Goal: Task Accomplishment & Management: Manage account settings

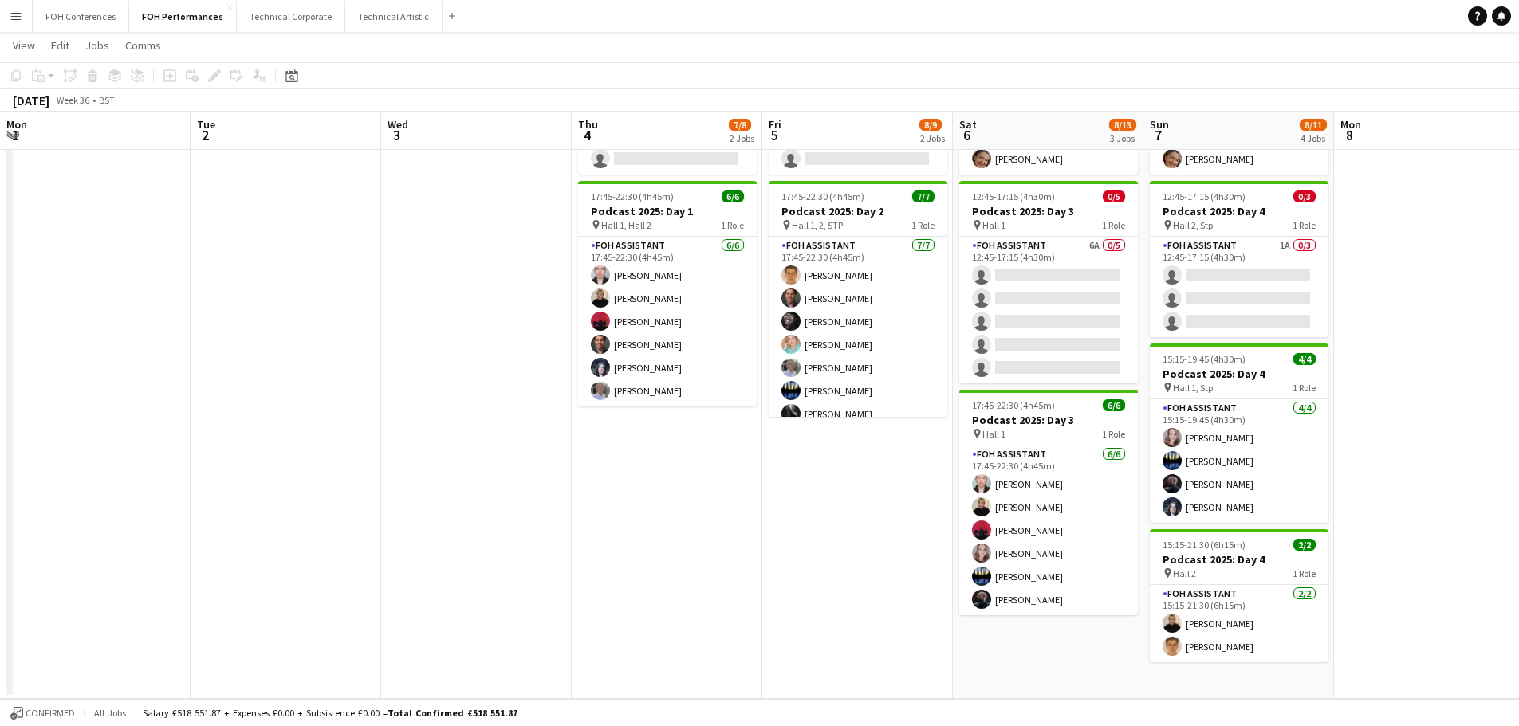
scroll to position [0, 329]
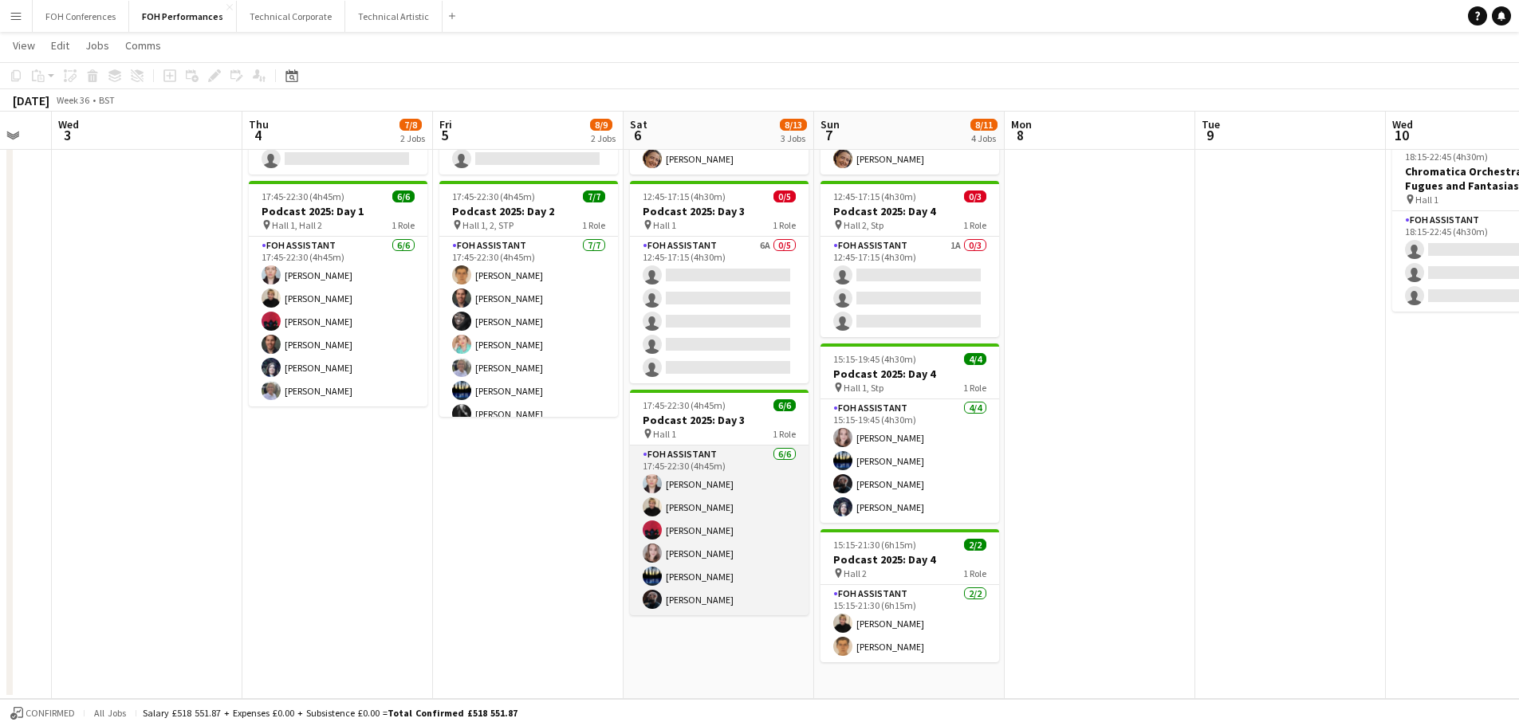
click at [653, 604] on app-user-avatar at bounding box center [652, 599] width 19 height 19
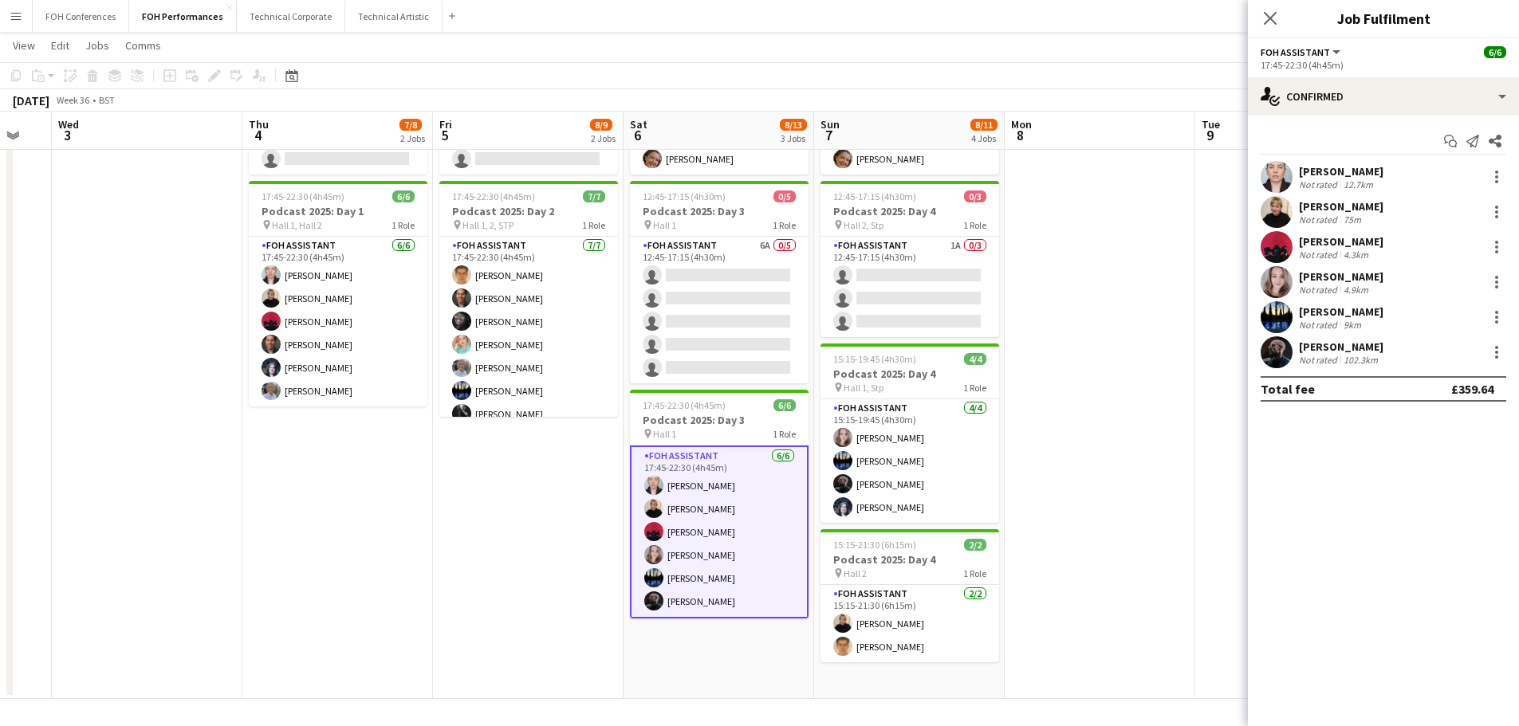
click at [1272, 350] on app-user-avatar at bounding box center [1277, 352] width 32 height 32
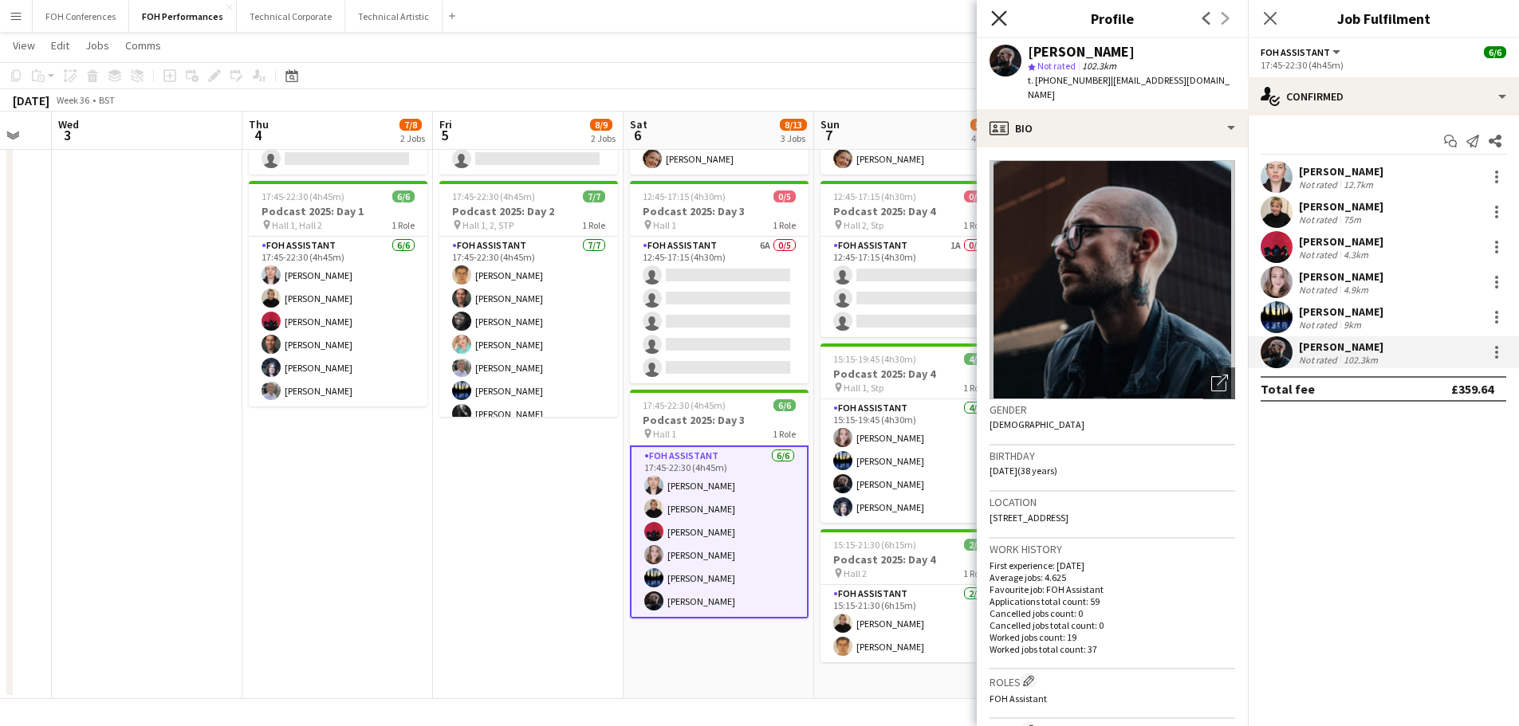
click at [998, 16] on icon "Close pop-in" at bounding box center [998, 17] width 15 height 15
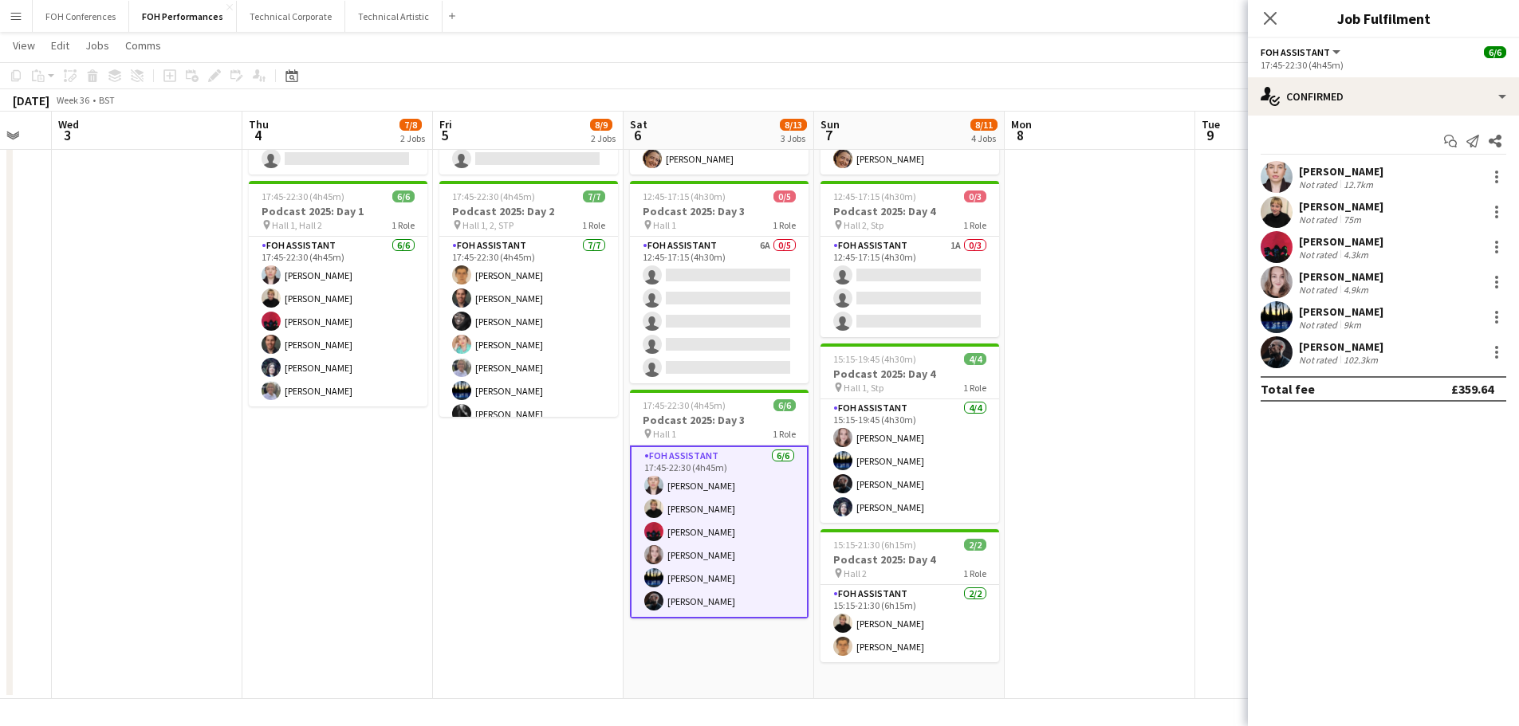
click at [1134, 590] on app-date-cell at bounding box center [1100, 351] width 191 height 695
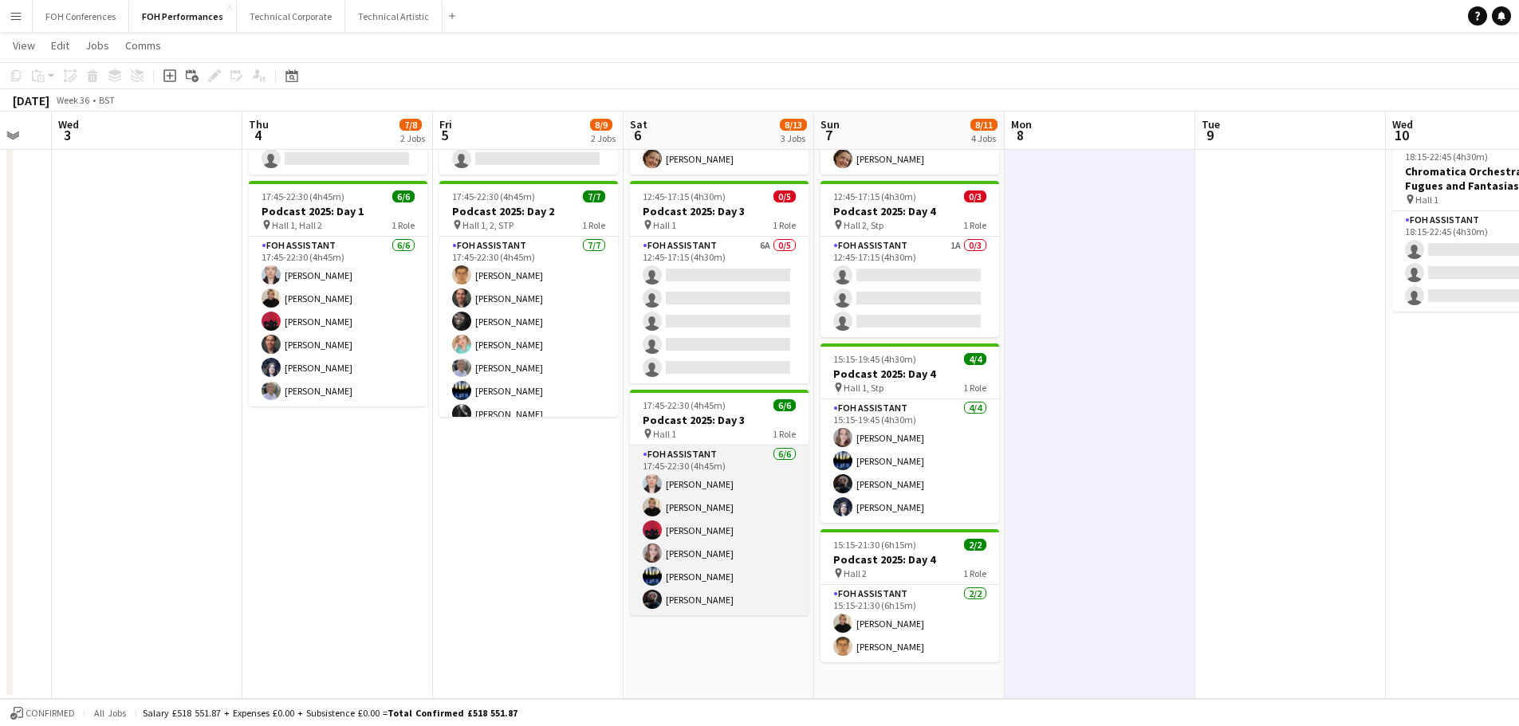
click at [651, 546] on app-user-avatar at bounding box center [652, 553] width 19 height 19
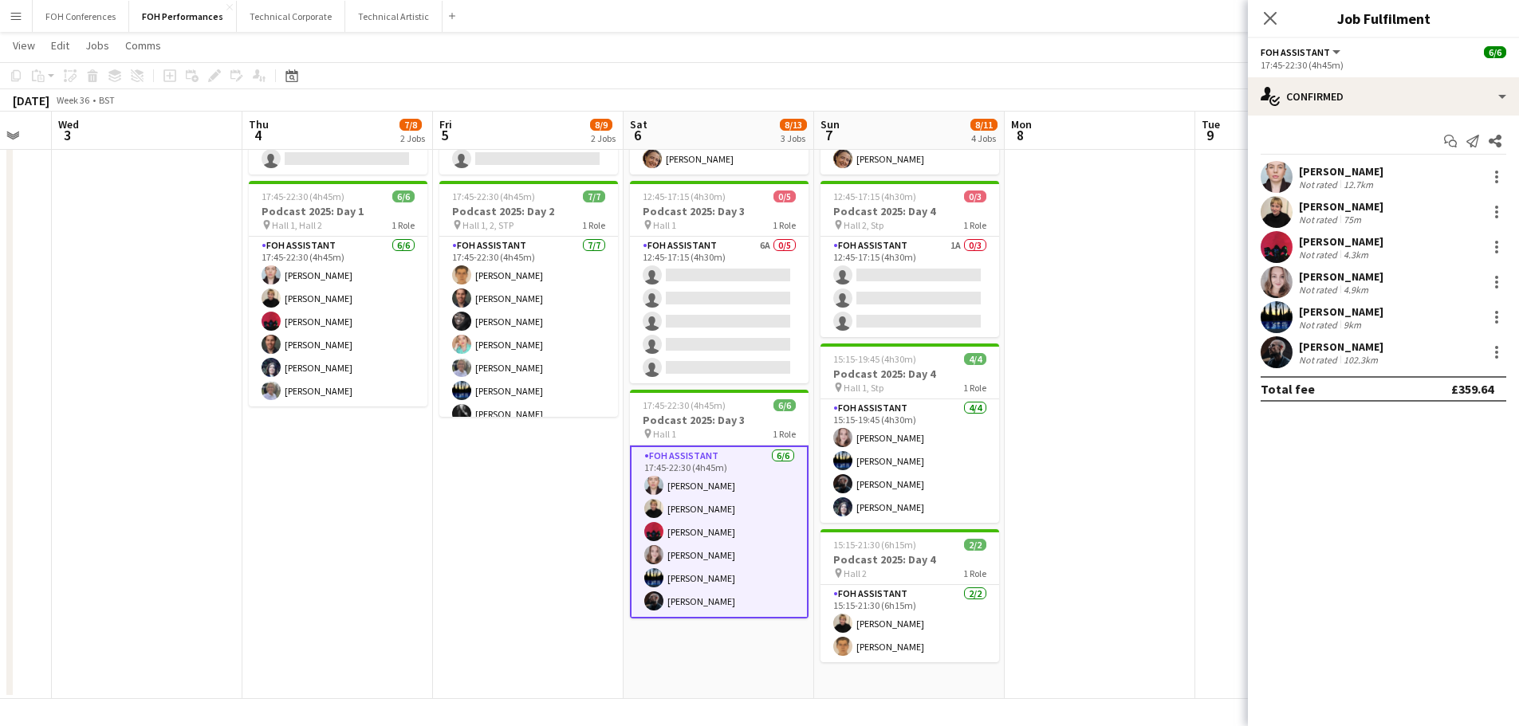
click at [1274, 274] on app-user-avatar at bounding box center [1277, 282] width 32 height 32
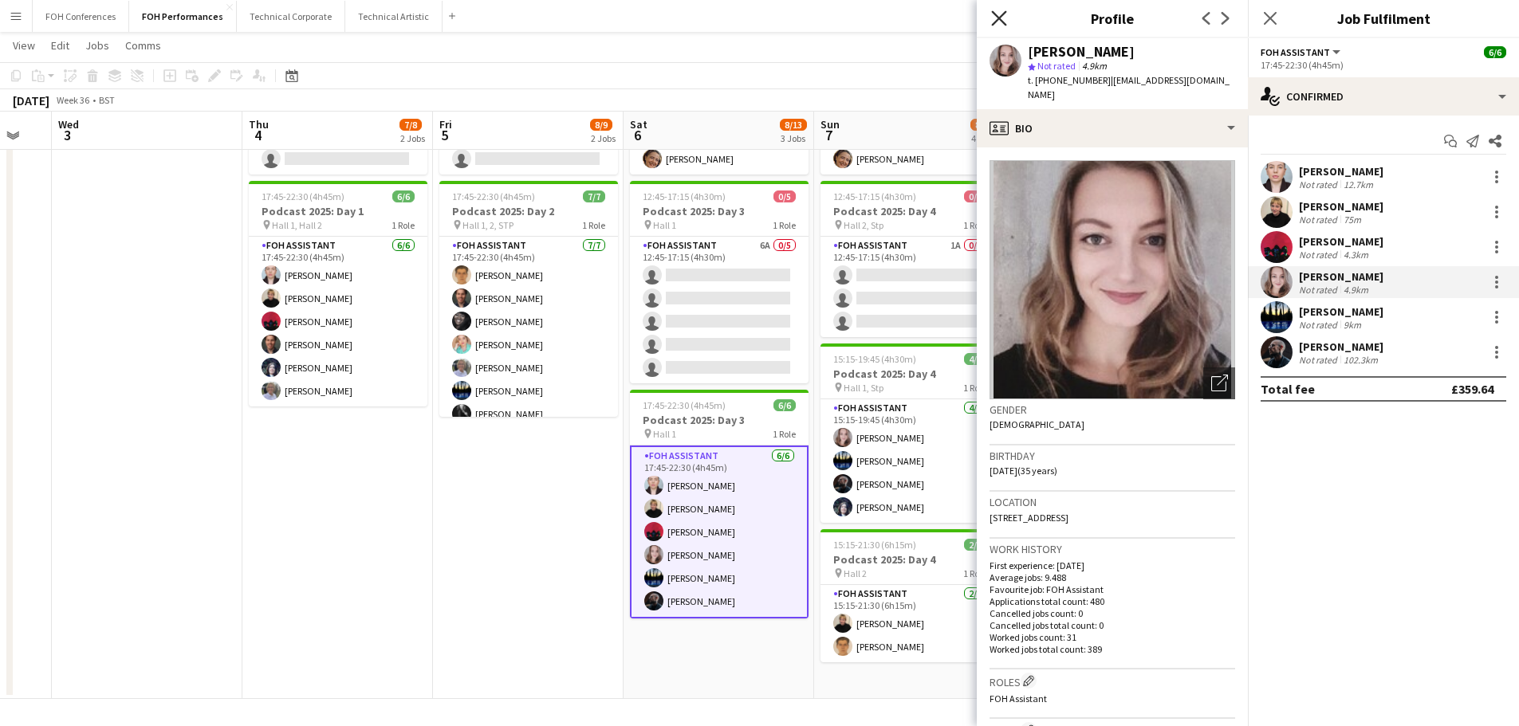
click at [993, 17] on icon "Close pop-in" at bounding box center [998, 17] width 15 height 15
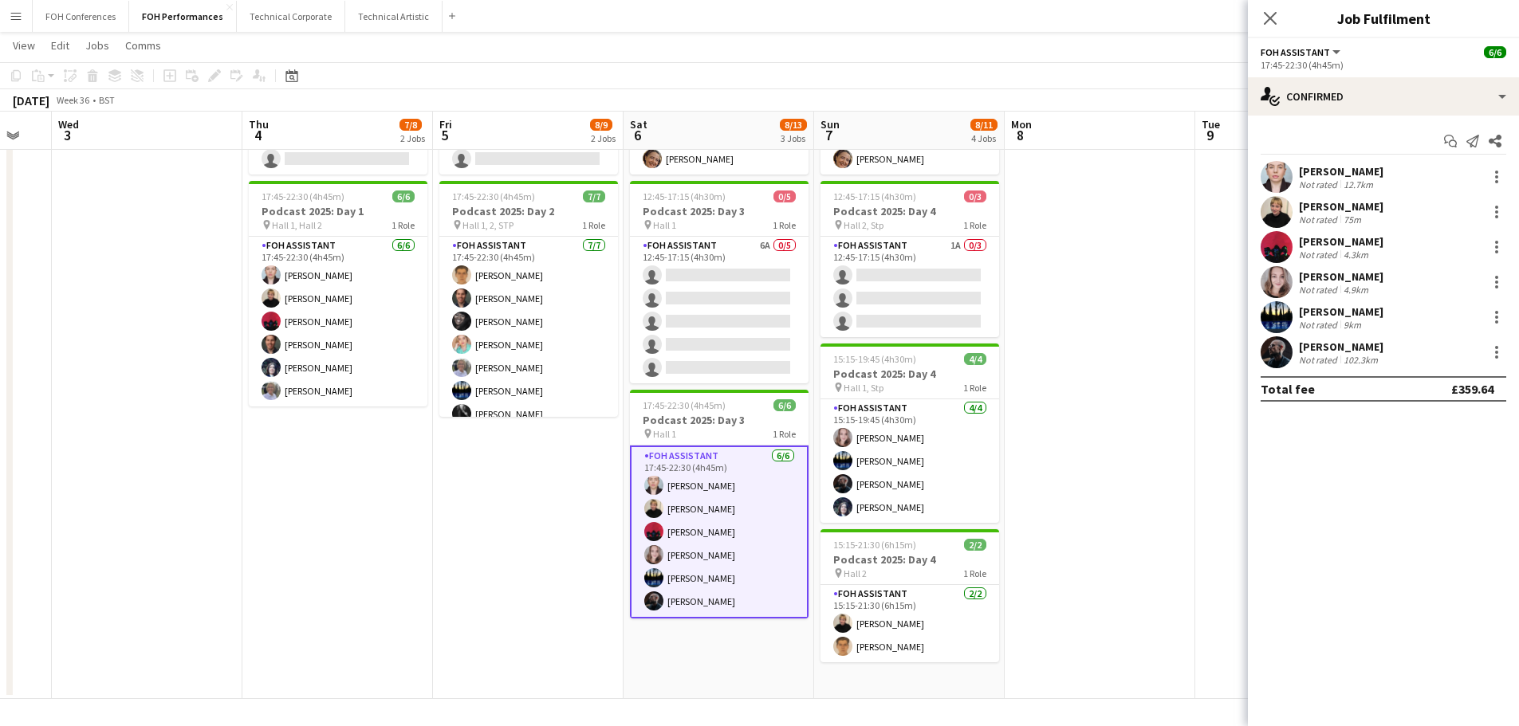
click at [1275, 204] on app-user-avatar at bounding box center [1277, 212] width 32 height 32
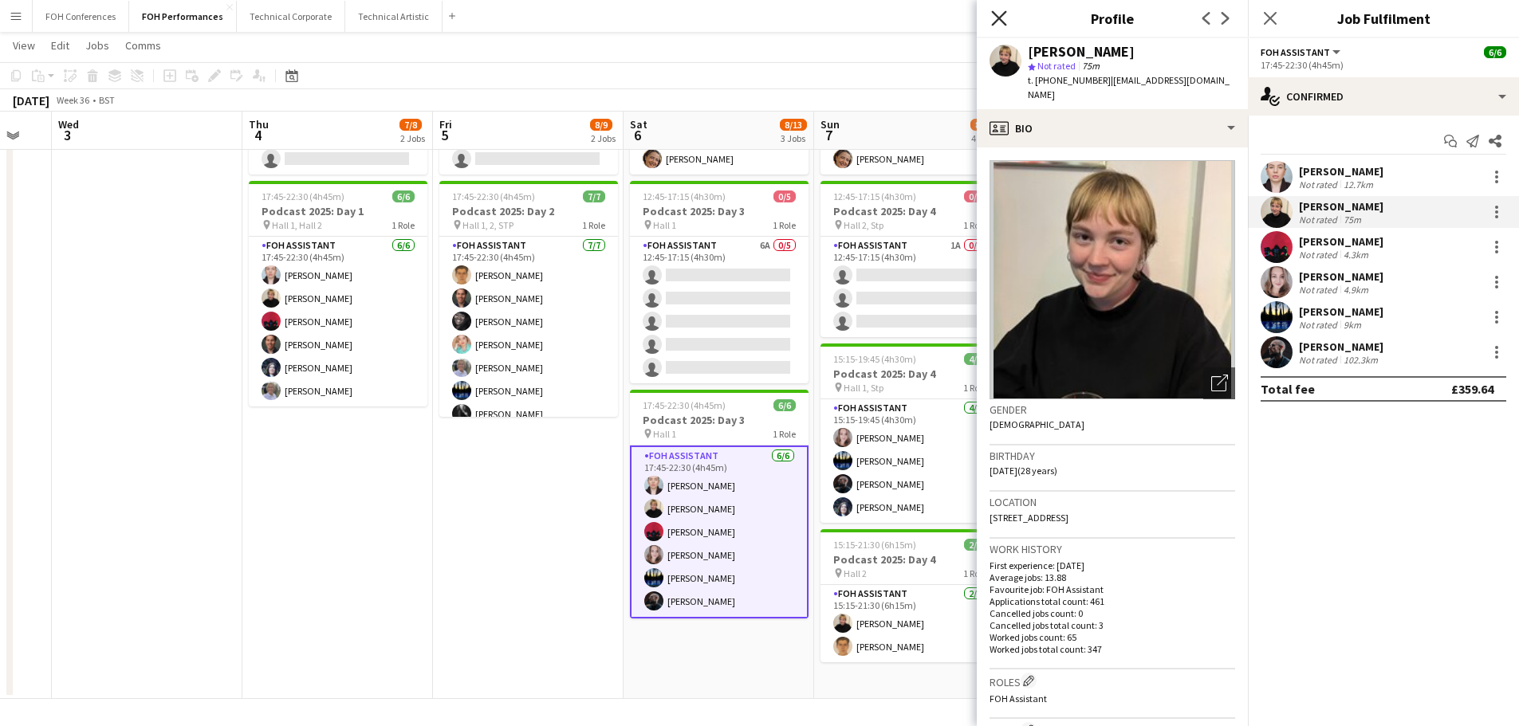
click at [998, 14] on icon "Close pop-in" at bounding box center [998, 17] width 15 height 15
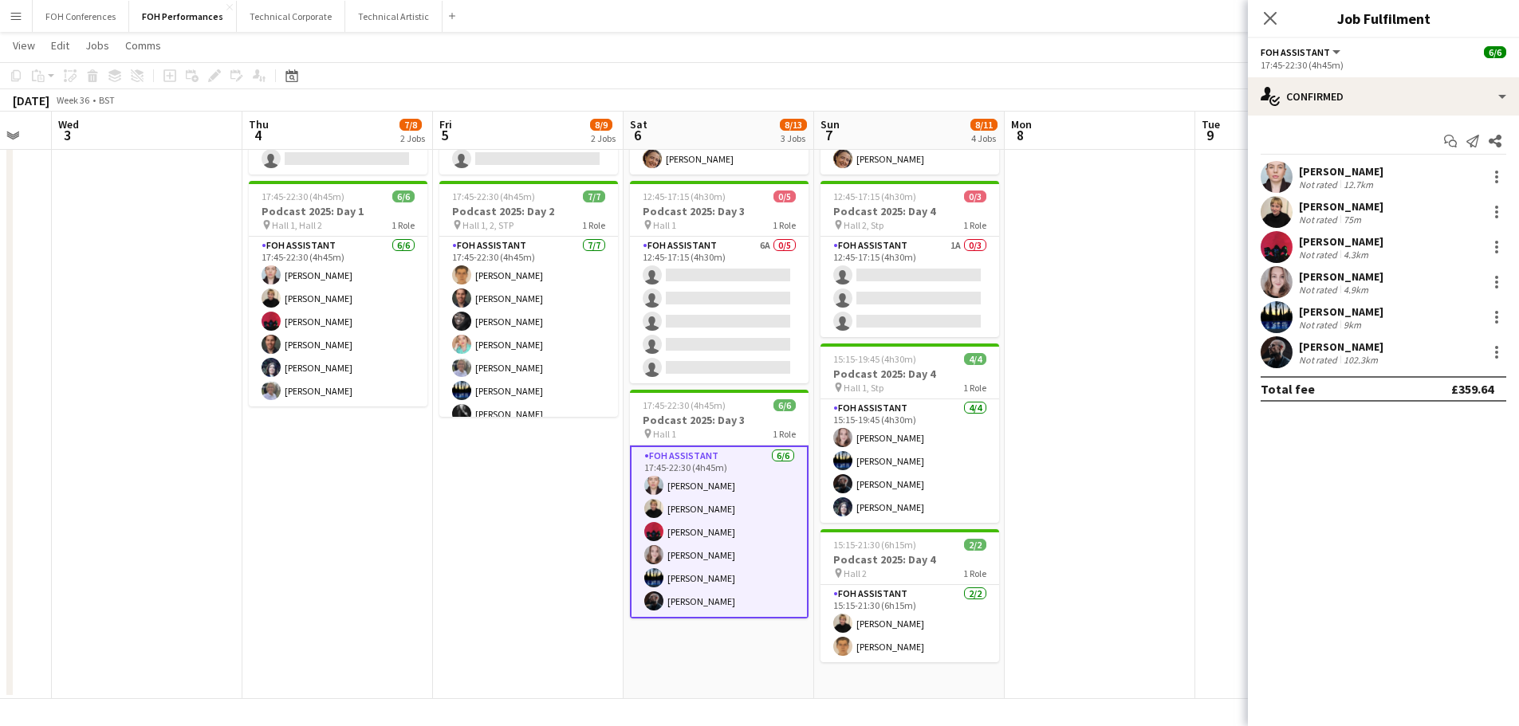
click at [1289, 176] on app-user-avatar at bounding box center [1277, 177] width 32 height 32
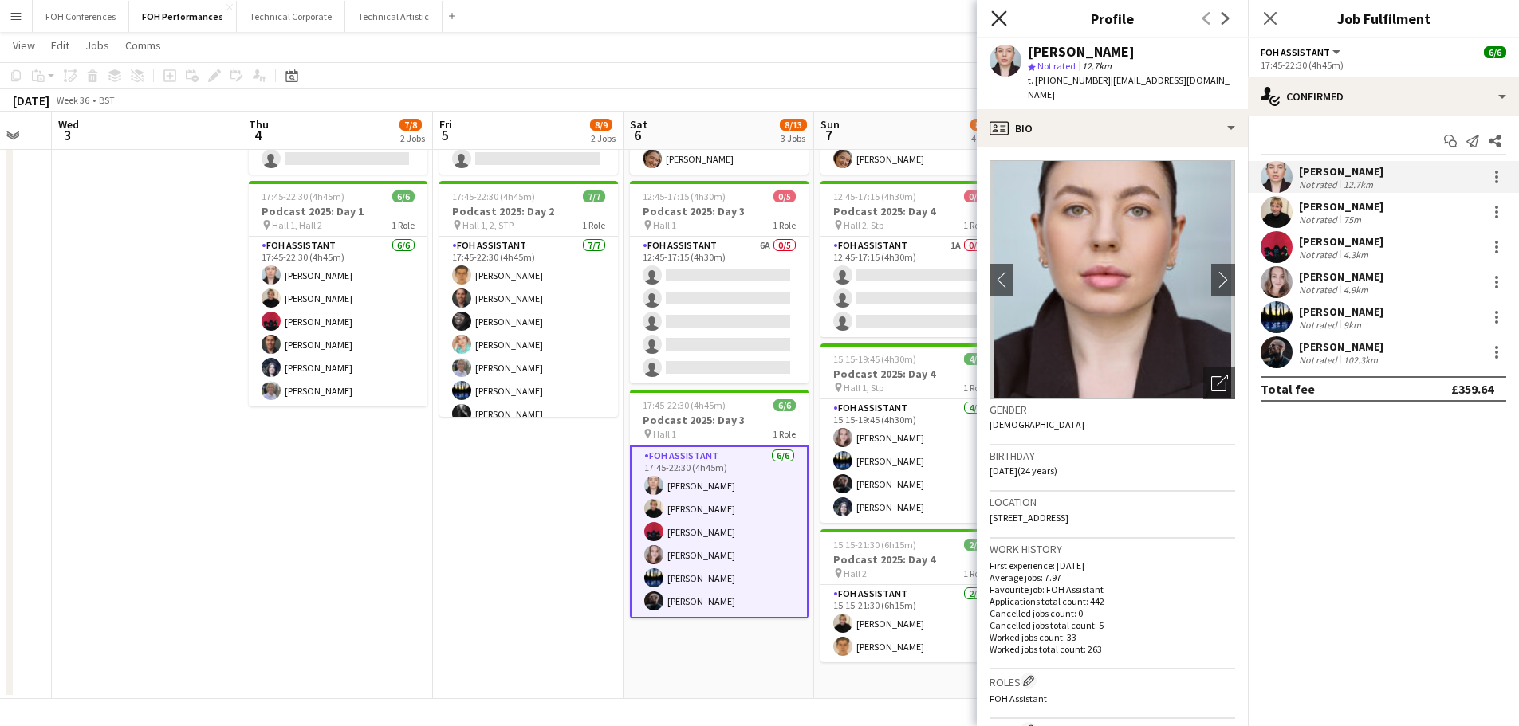
click at [1002, 11] on icon "Close pop-in" at bounding box center [998, 17] width 15 height 15
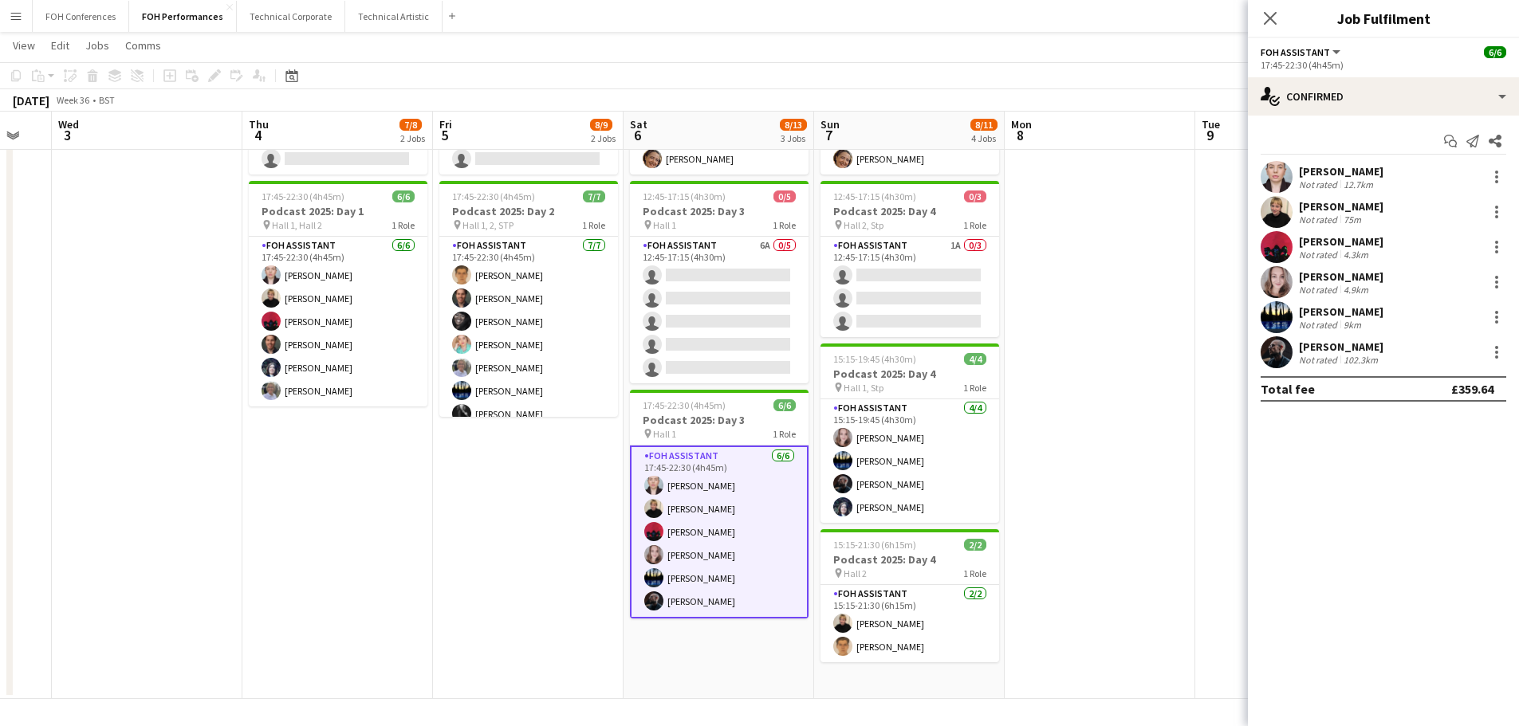
click at [1288, 243] on app-user-avatar at bounding box center [1277, 247] width 32 height 32
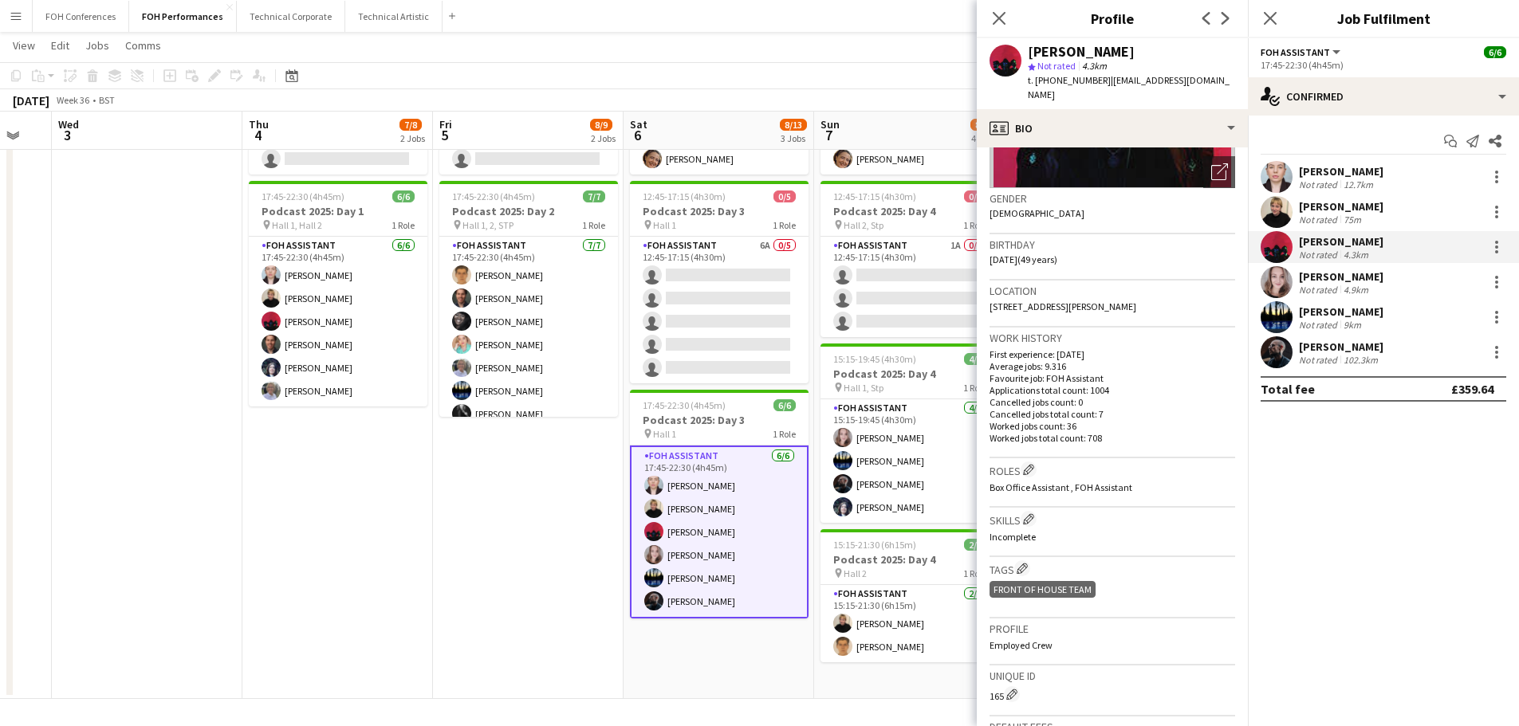
scroll to position [0, 0]
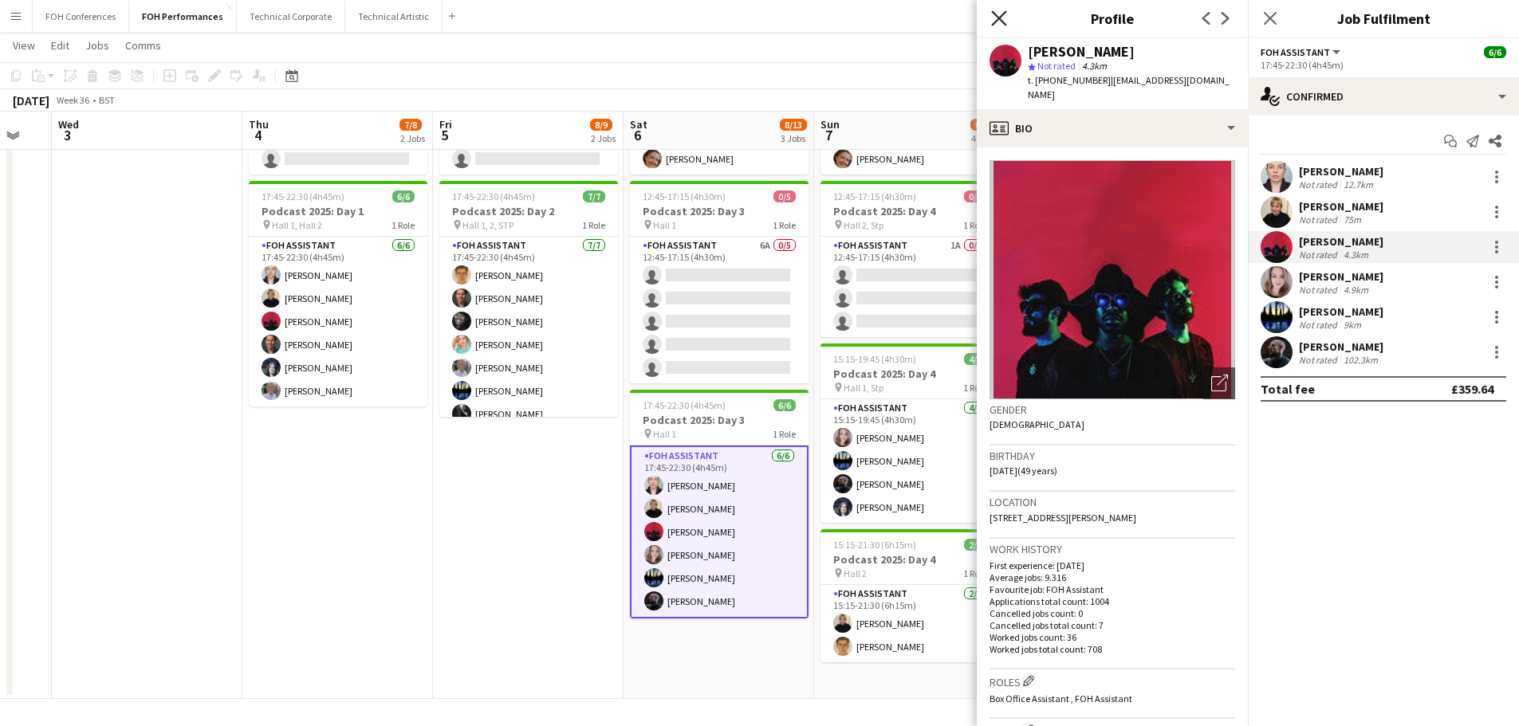
click at [997, 21] on icon at bounding box center [998, 17] width 15 height 15
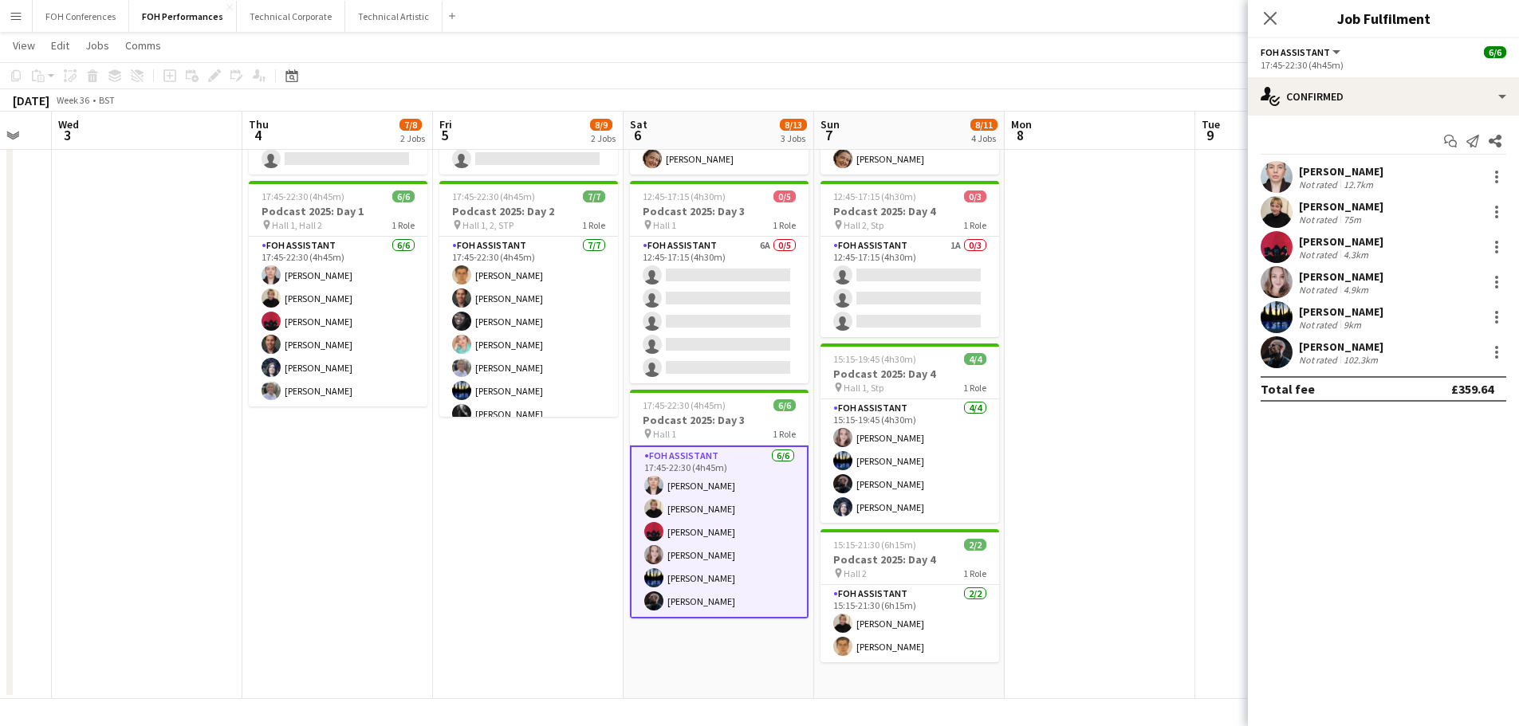
click at [1272, 320] on app-user-avatar at bounding box center [1277, 317] width 32 height 32
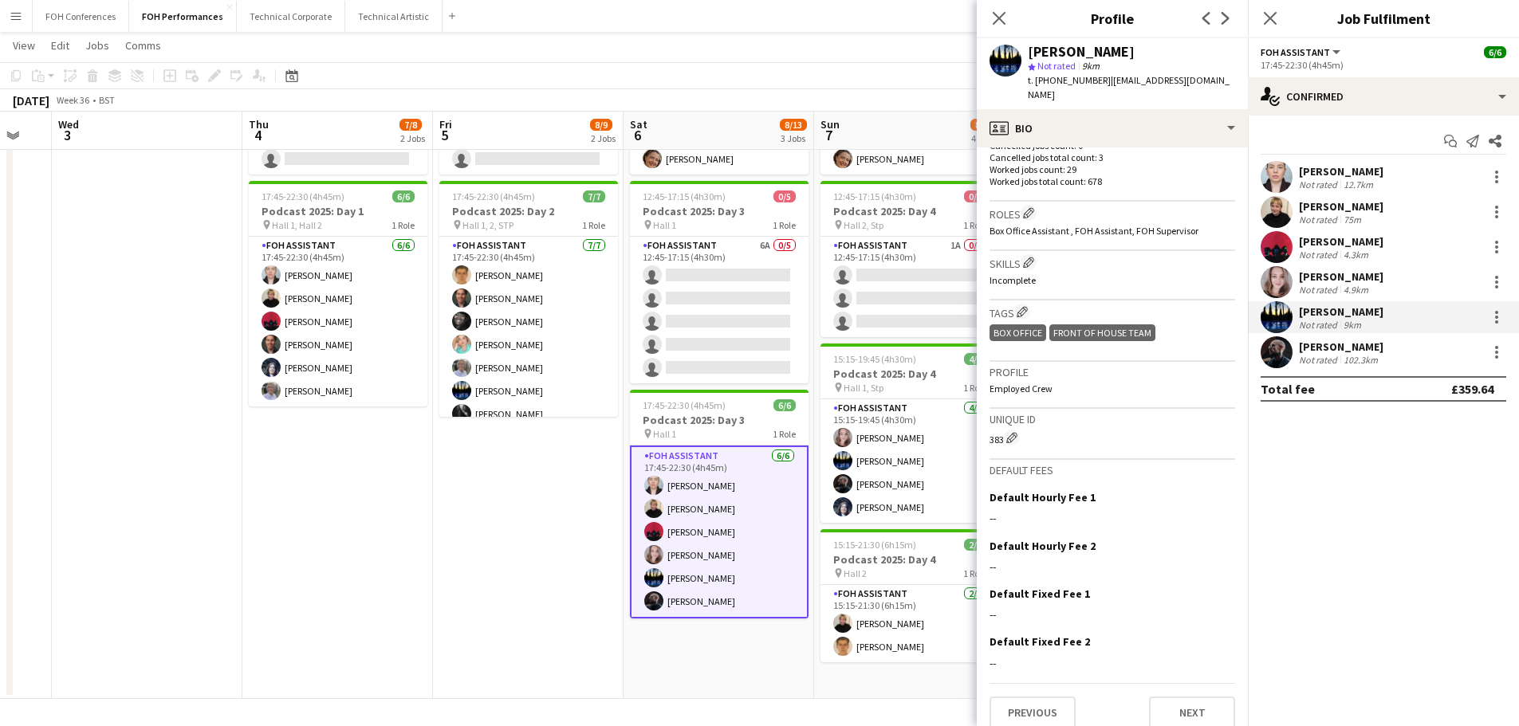
scroll to position [69, 0]
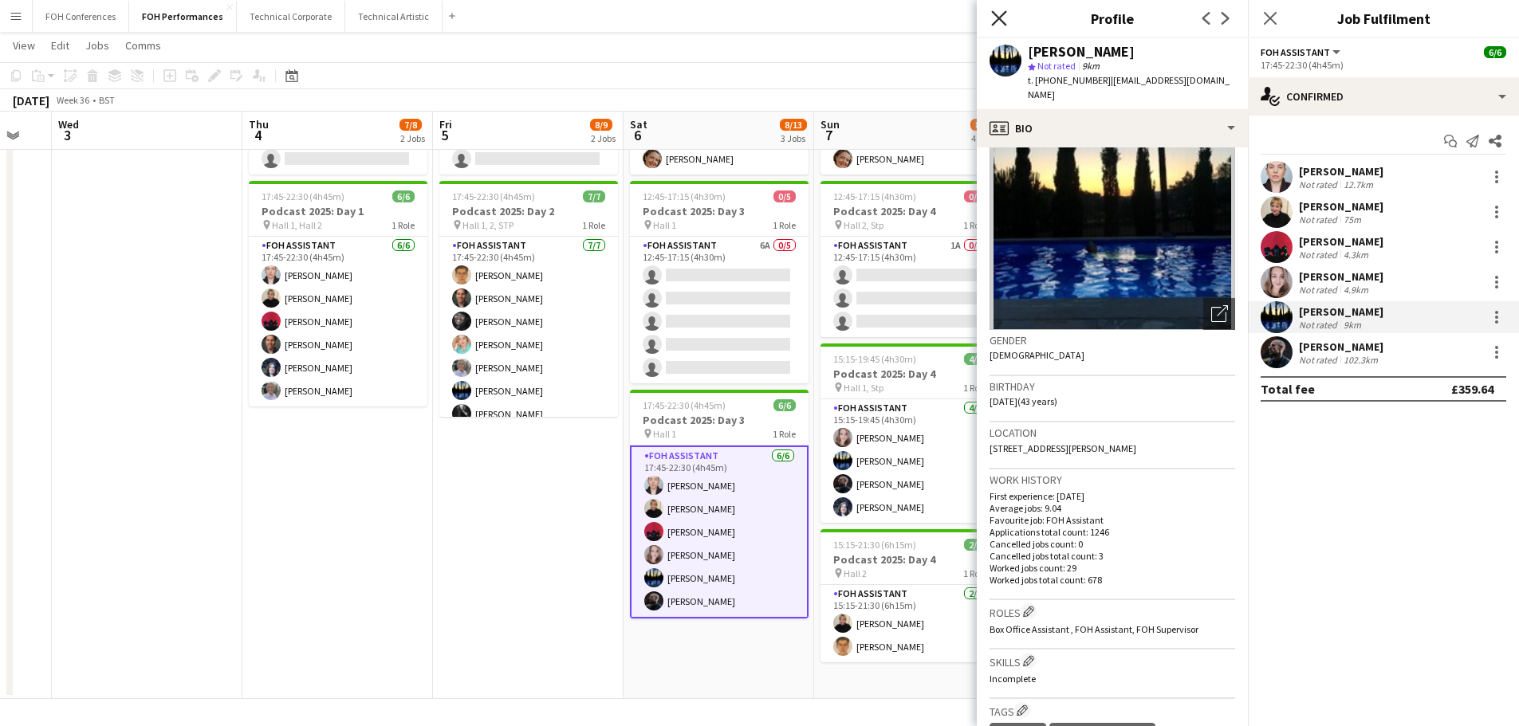
click at [998, 19] on icon at bounding box center [998, 17] width 15 height 15
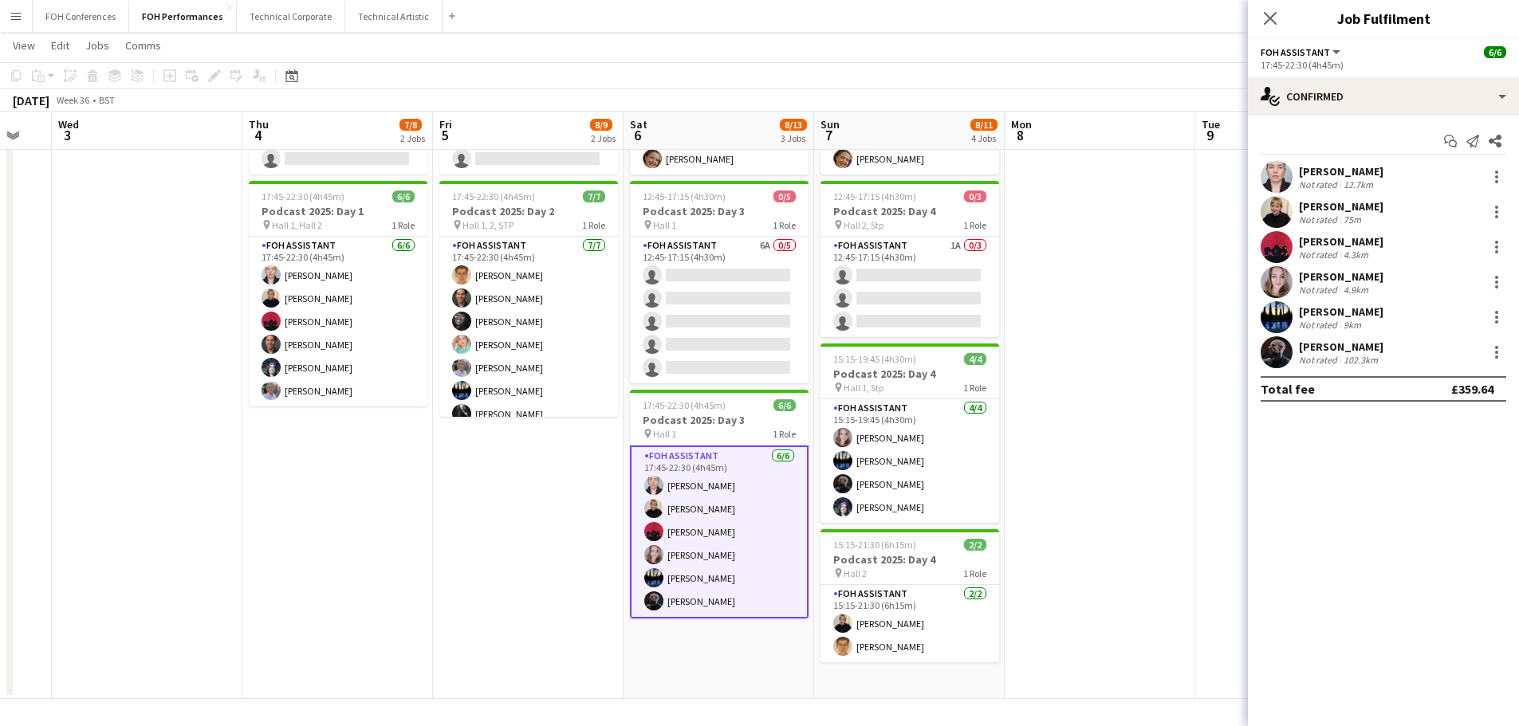
click at [585, 579] on app-date-cell "16:45-23:00 (6h15m) 1/2 Podcast 2025: Day 2 pin Various 2 Roles Duty Manager [D…" at bounding box center [528, 351] width 191 height 695
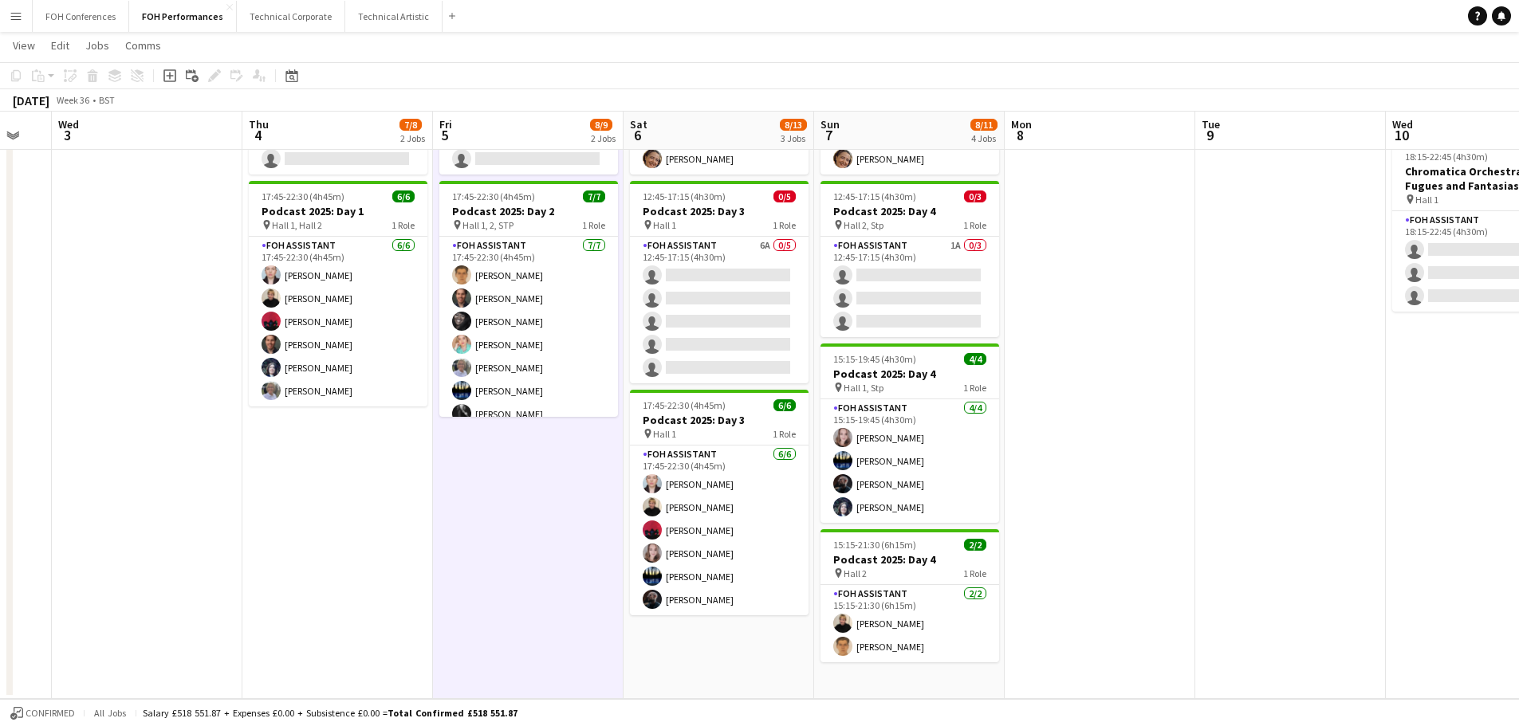
click at [1089, 550] on app-date-cell at bounding box center [1100, 351] width 191 height 695
